Goal: Task Accomplishment & Management: Manage account settings

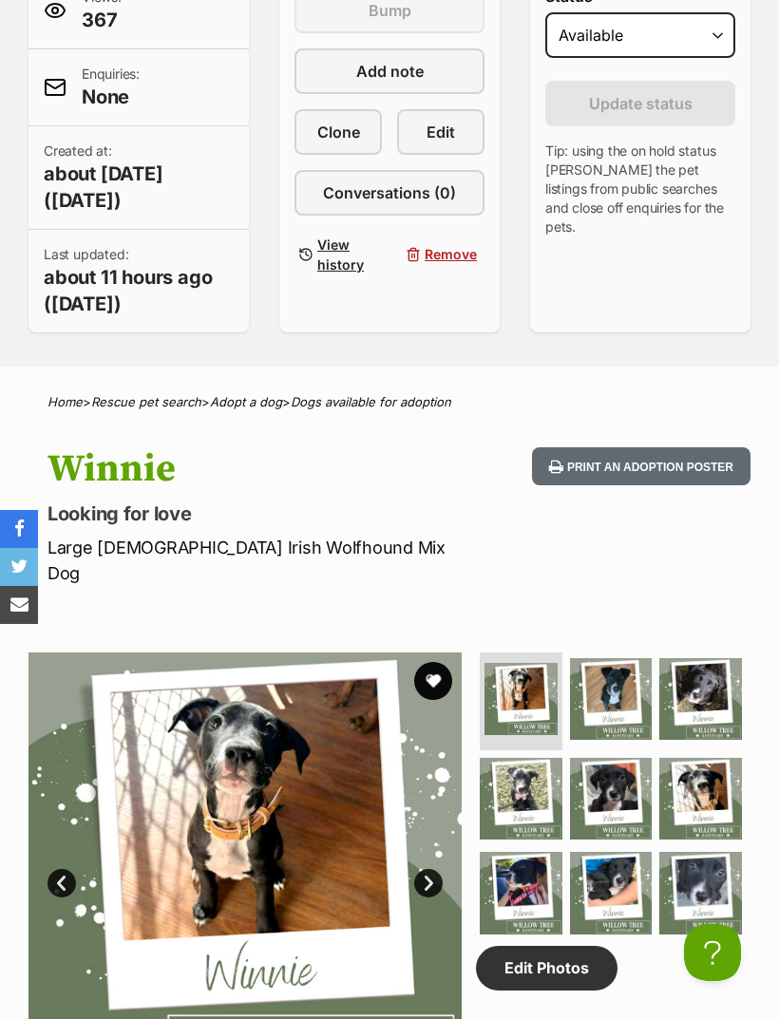
scroll to position [633, 0]
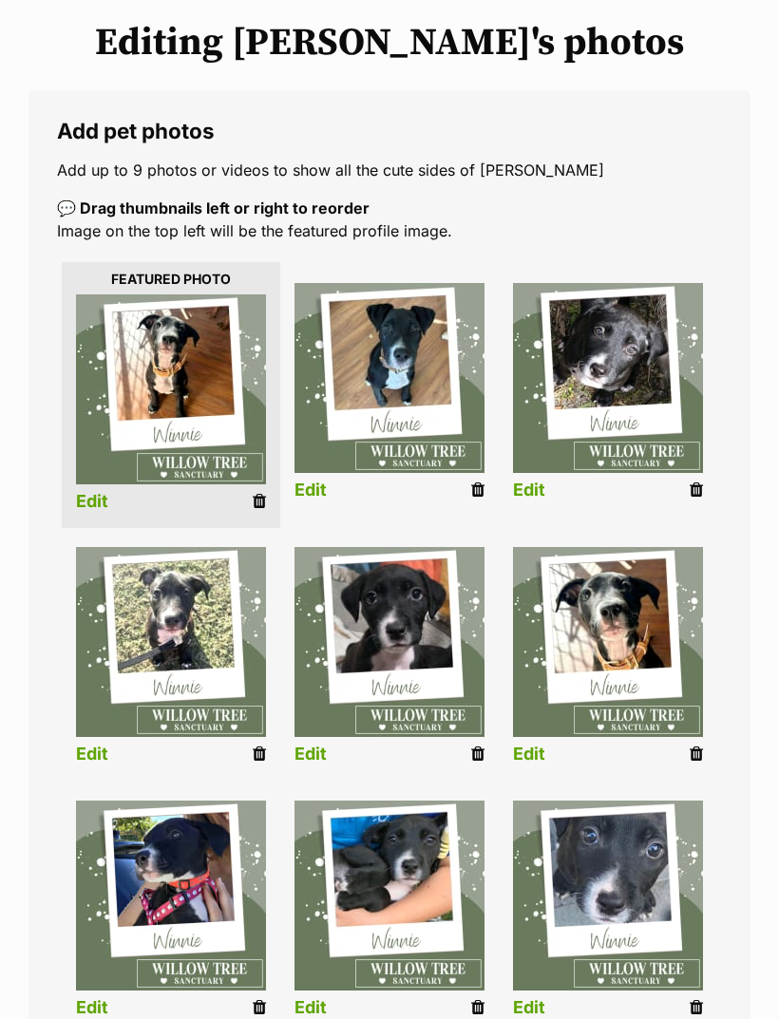
scroll to position [233, 0]
click at [771, 718] on div "Editing [PERSON_NAME]'s photos Add pet photos Add up to 9 photos or videos to s…" at bounding box center [389, 627] width 779 height 1213
click at [695, 1005] on icon at bounding box center [696, 1007] width 13 height 17
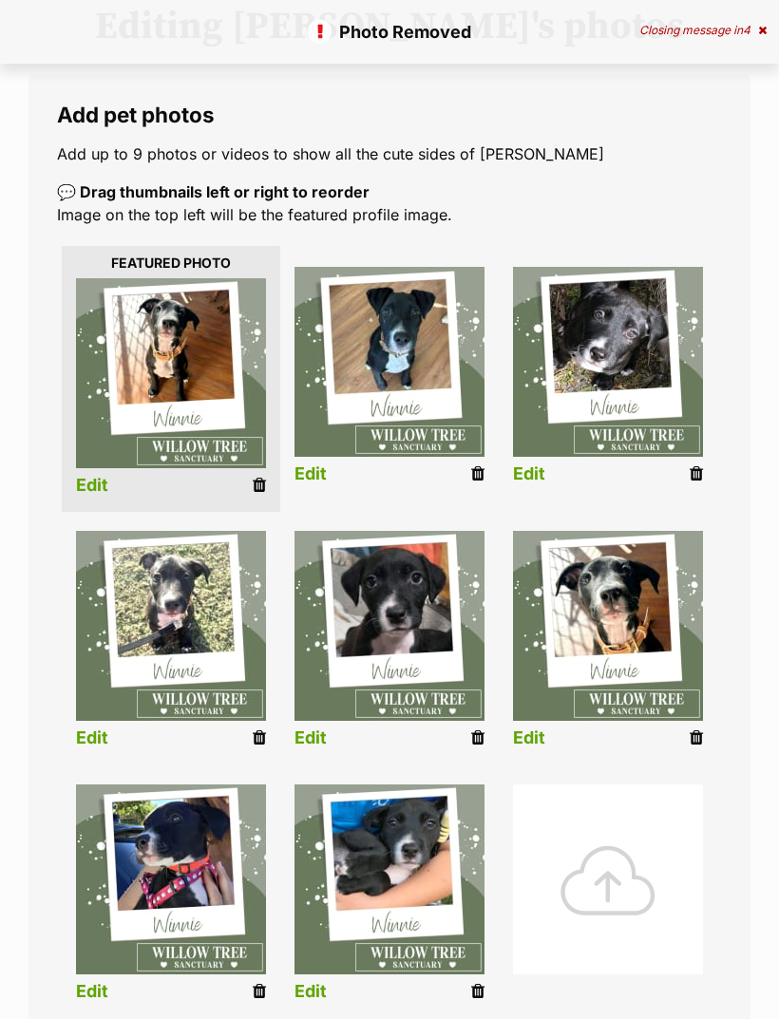
scroll to position [247, 0]
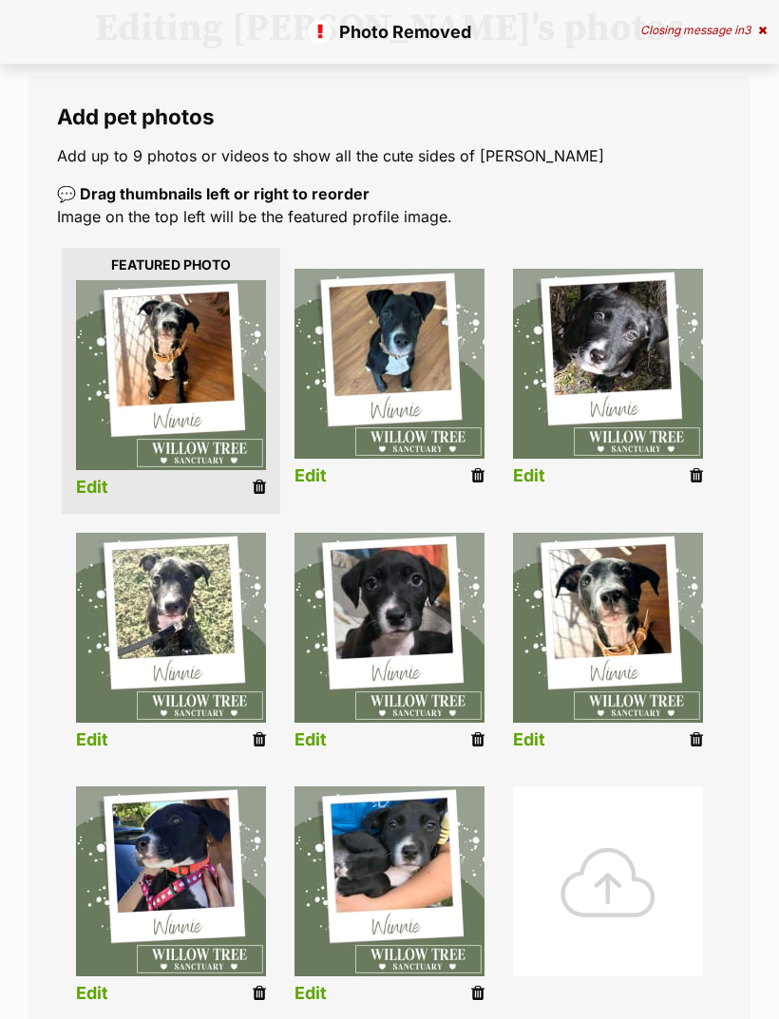
click at [483, 987] on icon at bounding box center [477, 993] width 13 height 17
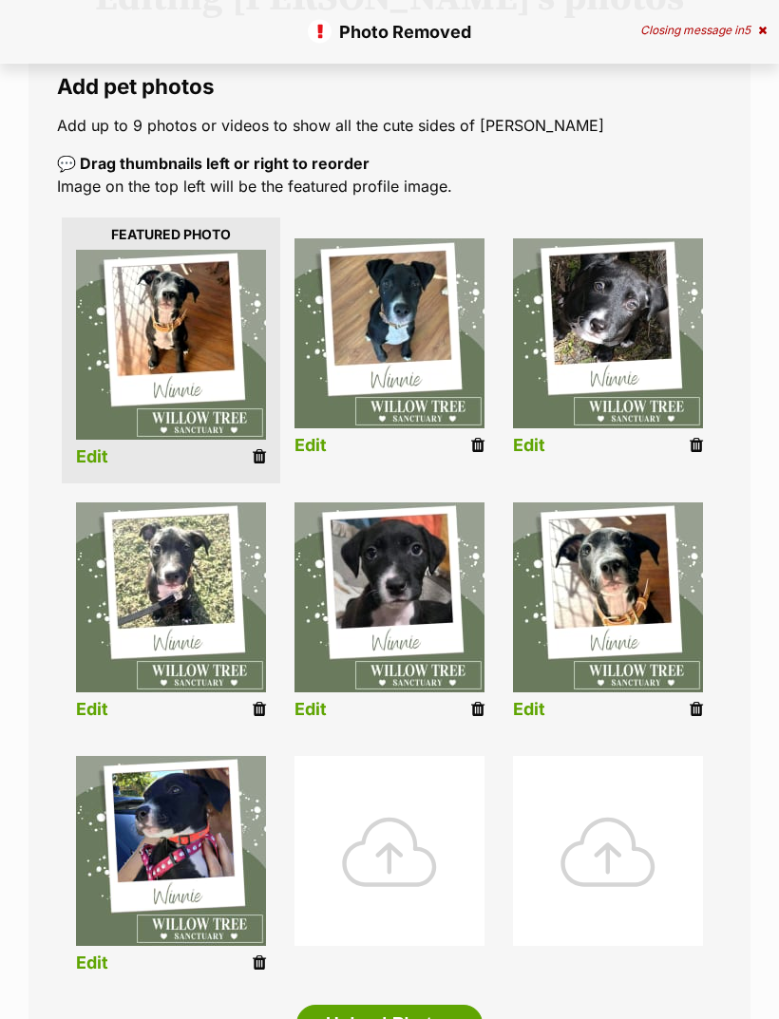
scroll to position [277, 0]
click at [407, 861] on div at bounding box center [390, 851] width 190 height 190
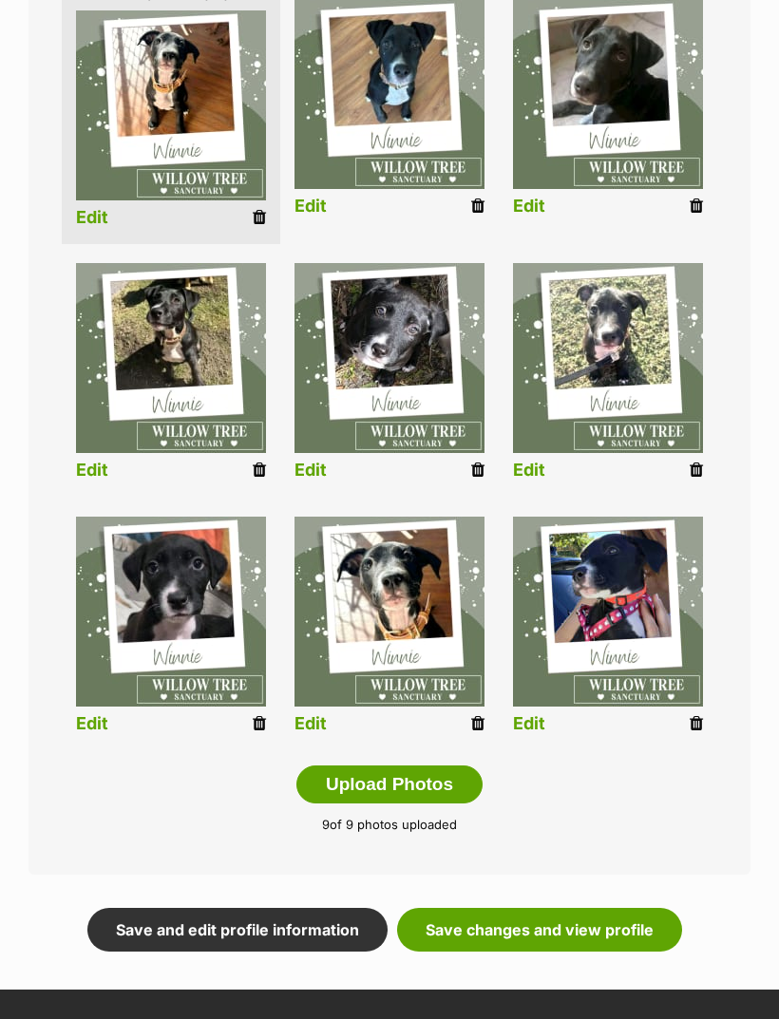
scroll to position [573, 0]
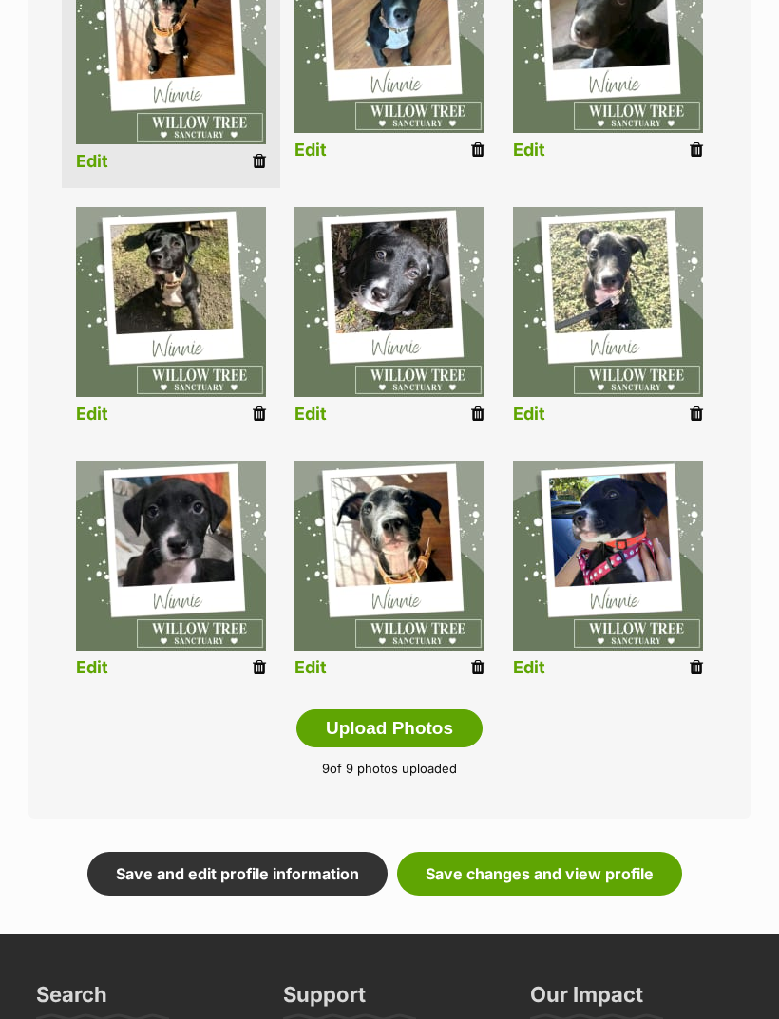
click at [580, 875] on link "Save changes and view profile" at bounding box center [539, 874] width 285 height 44
